Goal: Task Accomplishment & Management: Use online tool/utility

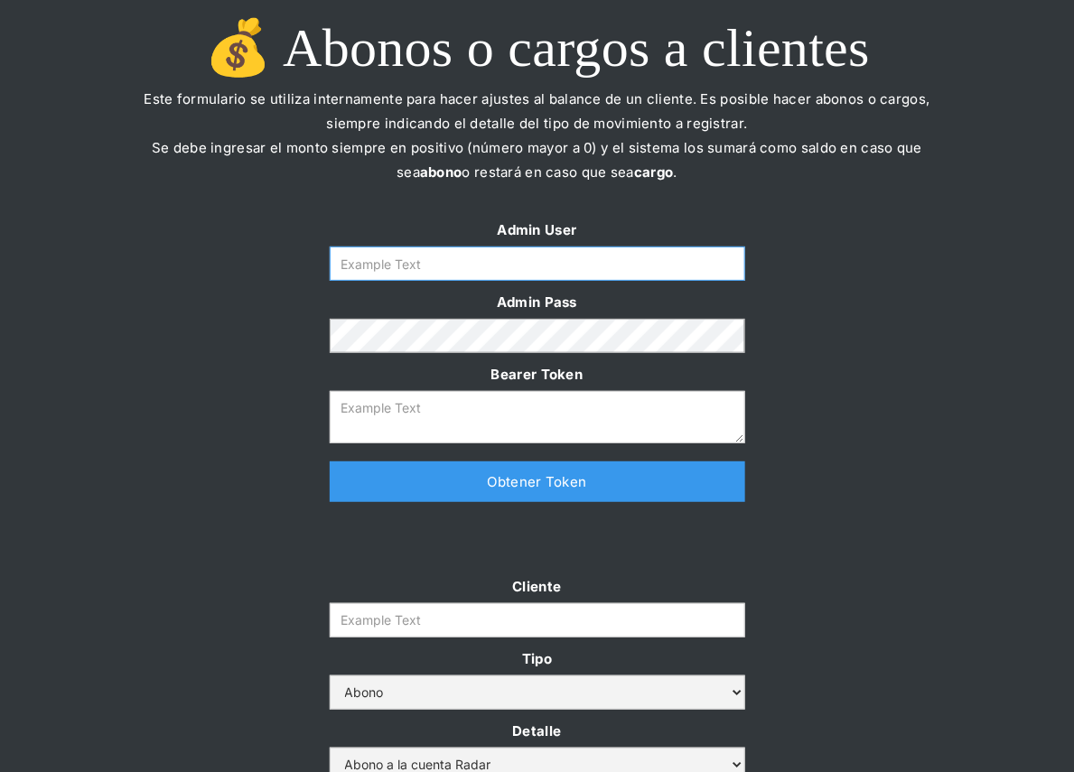
click at [489, 275] on input "Form" at bounding box center [537, 264] width 415 height 34
type input "[PERSON_NAME][EMAIL_ADDRESS][DOMAIN_NAME]"
click at [449, 502] on div "Admin User [PERSON_NAME][EMAIL_ADDRESS][DOMAIN_NAME] Admin Pass Bearer Token Th…" at bounding box center [538, 369] width 452 height 303
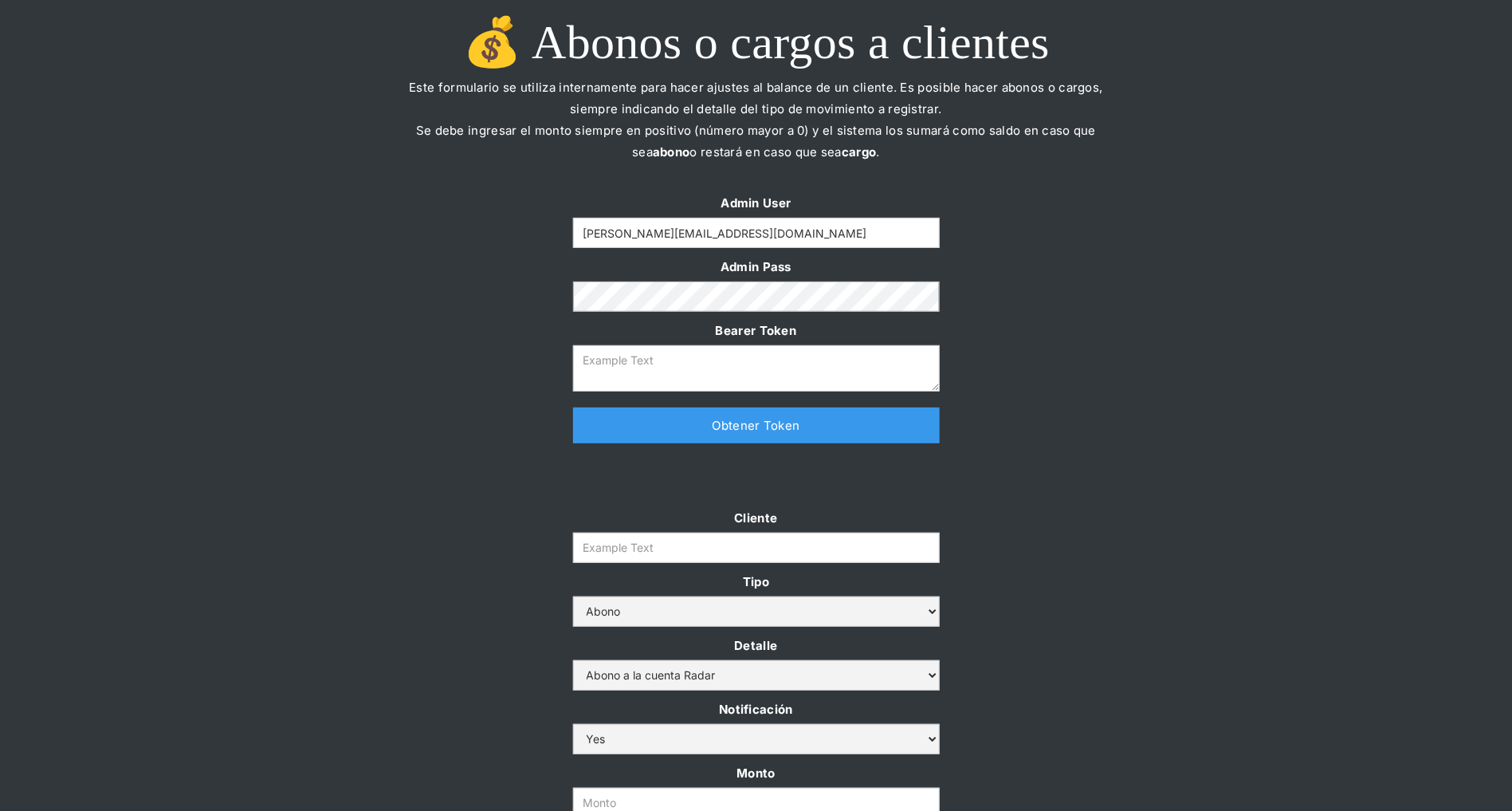
click at [689, 427] on link "Obtener Token" at bounding box center [756, 425] width 366 height 36
type textarea "[SECURITY_DATA]"
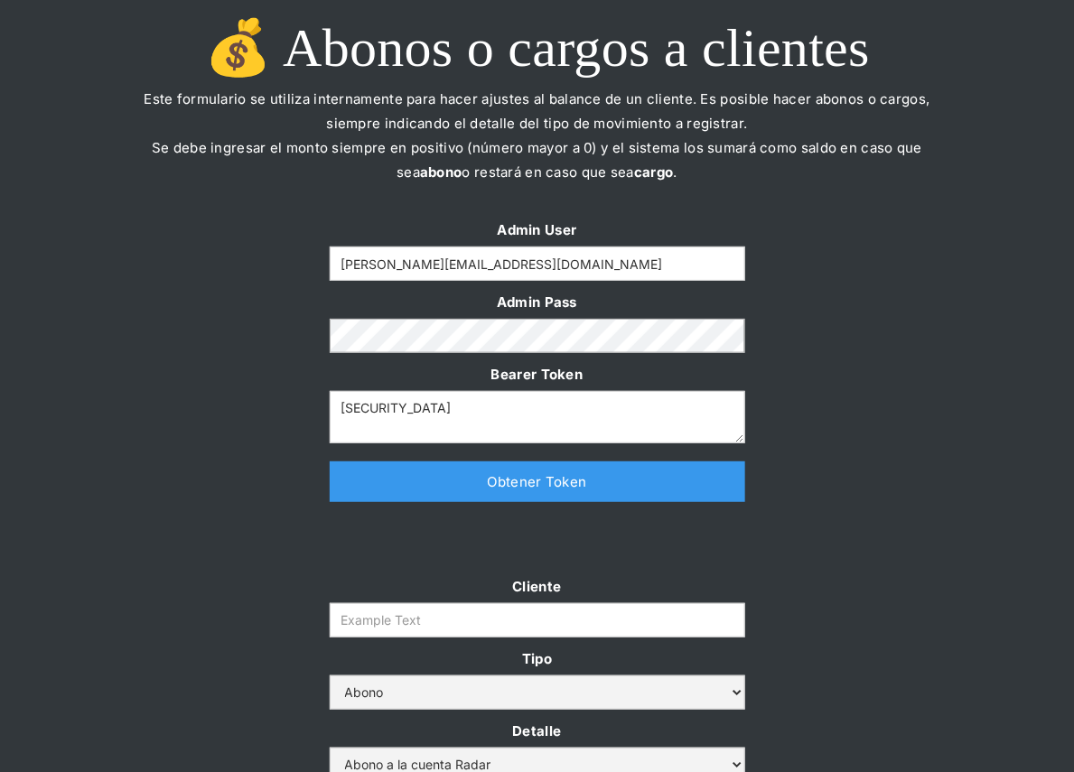
click at [475, 639] on form "Cliente Tipo Abono Cargo Detalle Abono a la cuenta Radar Devolución por altos m…" at bounding box center [537, 750] width 415 height 352
click at [475, 636] on input "Cliente" at bounding box center [537, 620] width 415 height 34
paste input "prontopaga"
type input "prontopaga"
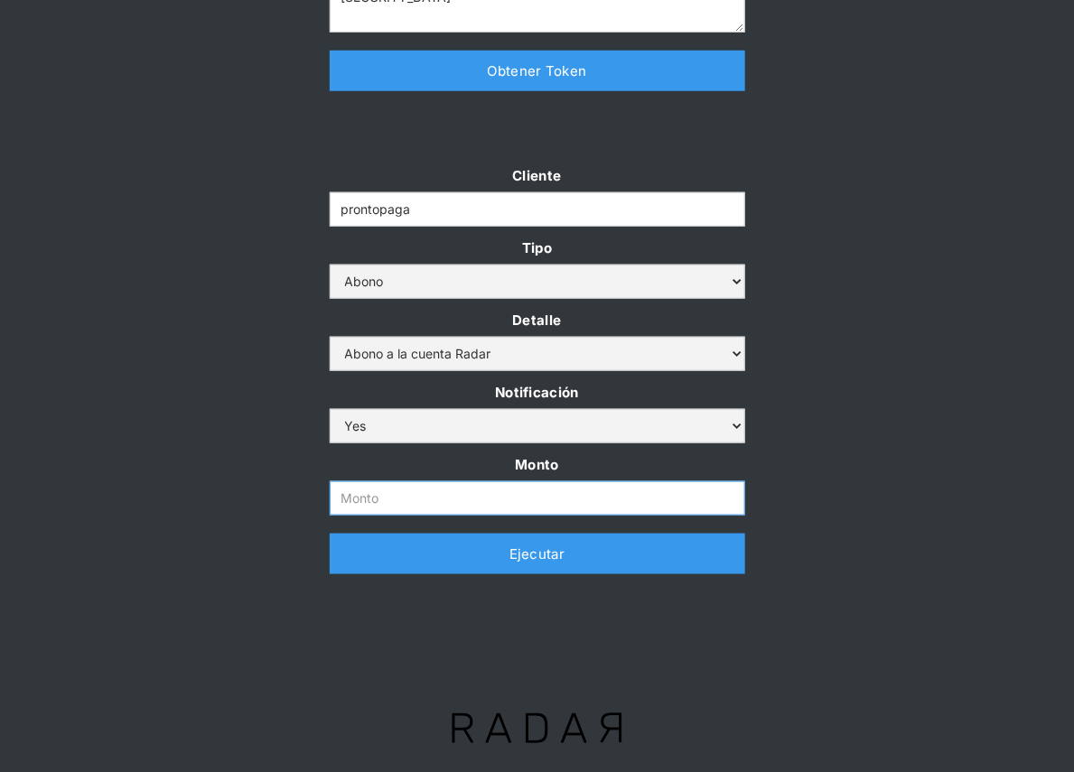
click at [477, 505] on input "Monto" at bounding box center [537, 498] width 415 height 34
paste input "$1,000,000,000"
type input "1.000.000.000"
click at [863, 205] on div "Cliente prontopaga Tipo Abono Cargo Detalle Abono a la cuenta Radar Devolución …" at bounding box center [537, 377] width 1074 height 429
click at [693, 561] on link "Ejecutar" at bounding box center [537, 554] width 415 height 41
